Goal: Information Seeking & Learning: Learn about a topic

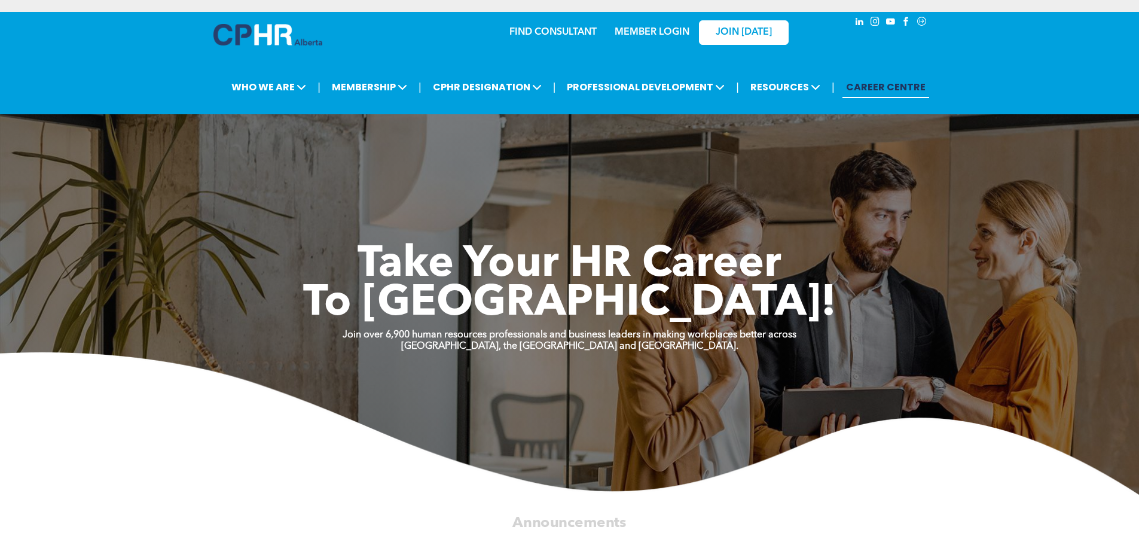
click at [648, 34] on link "MEMBER LOGIN" at bounding box center [652, 33] width 75 height 10
click at [650, 37] on link "MEMBER LOGIN" at bounding box center [652, 33] width 75 height 10
click at [641, 33] on link "MEMBER LOGIN" at bounding box center [652, 33] width 75 height 10
click at [662, 34] on link "MEMBER LOGIN" at bounding box center [652, 33] width 75 height 10
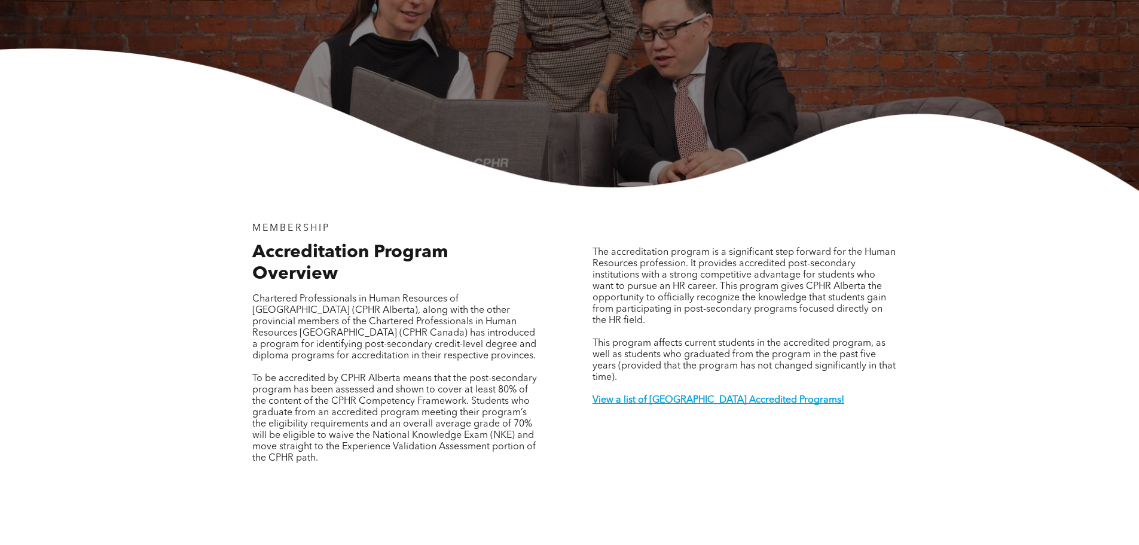
scroll to position [299, 0]
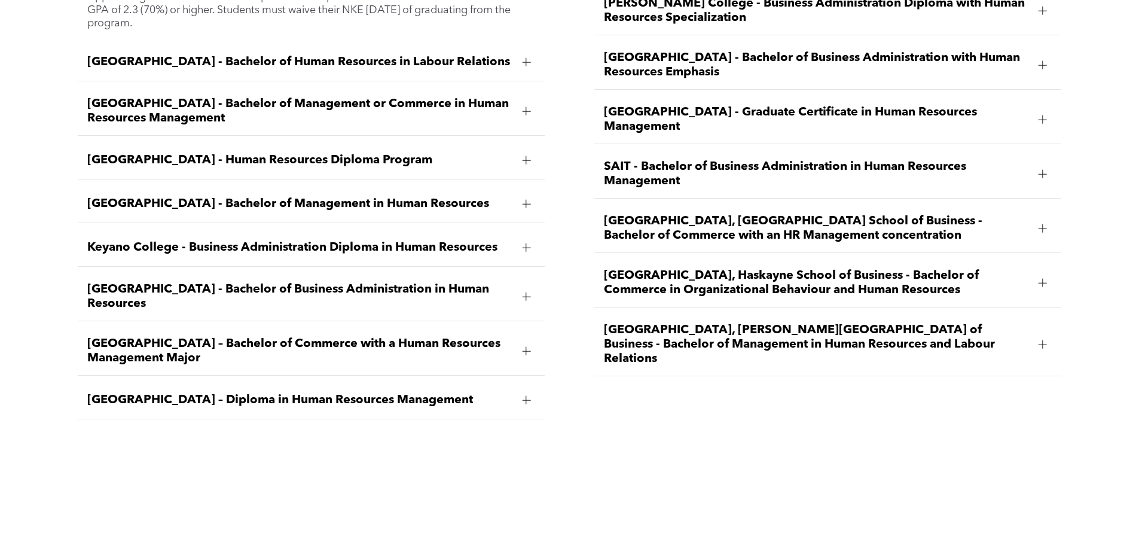
scroll to position [1885, 0]
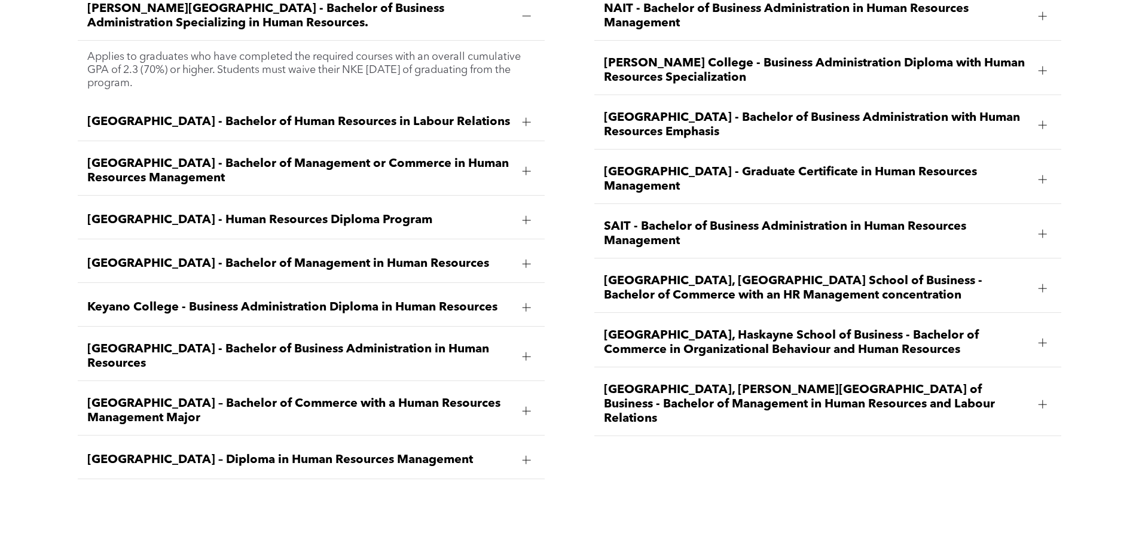
click at [1039, 230] on div at bounding box center [1043, 234] width 8 height 8
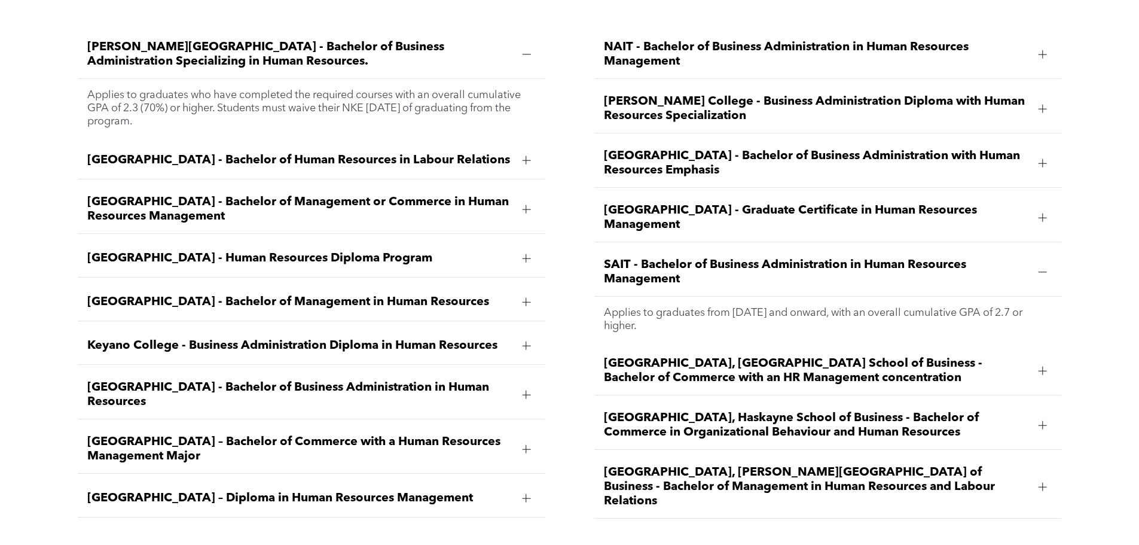
scroll to position [1825, 0]
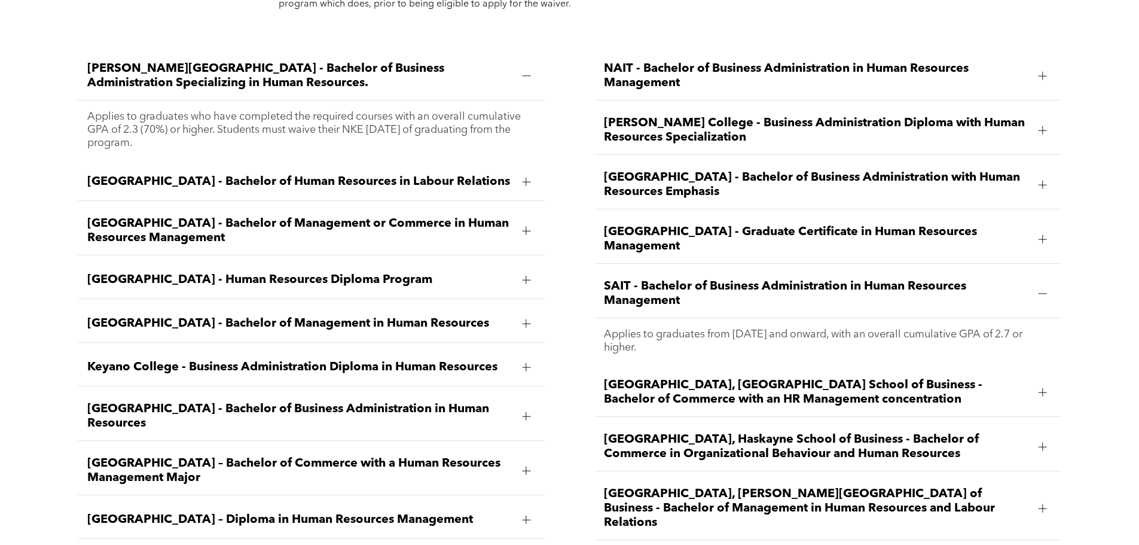
click at [656, 279] on span "SAIT - Bachelor of Business Administration in Human Resources Management" at bounding box center [816, 293] width 425 height 29
